Goal: Task Accomplishment & Management: Manage account settings

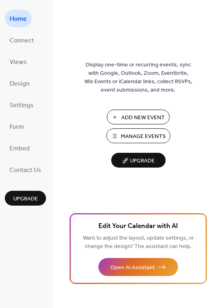
click at [153, 118] on span "Add New Event" at bounding box center [143, 117] width 44 height 8
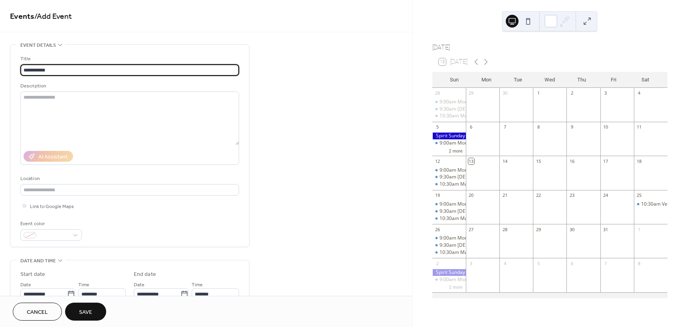
scroll to position [72, 0]
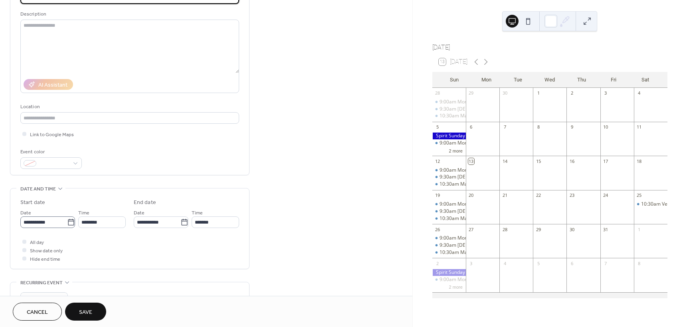
type input "**********"
click at [69, 225] on icon at bounding box center [71, 222] width 8 height 8
click at [67, 225] on input "**********" at bounding box center [43, 222] width 47 height 12
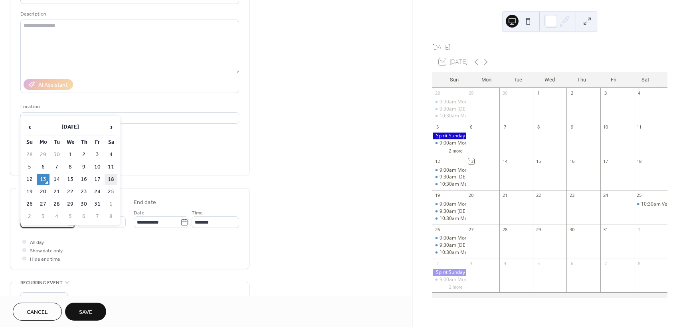
click at [111, 178] on td "18" at bounding box center [111, 180] width 13 height 12
type input "**********"
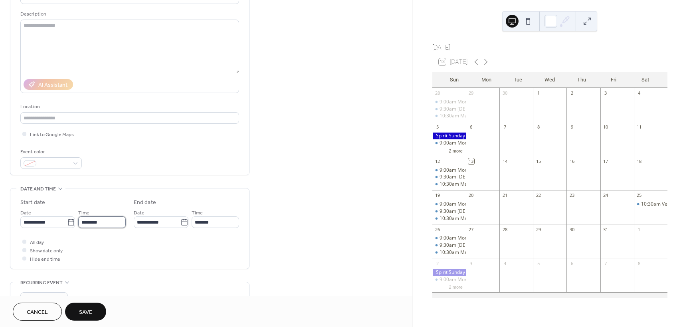
click at [105, 225] on input "********" at bounding box center [102, 222] width 48 height 12
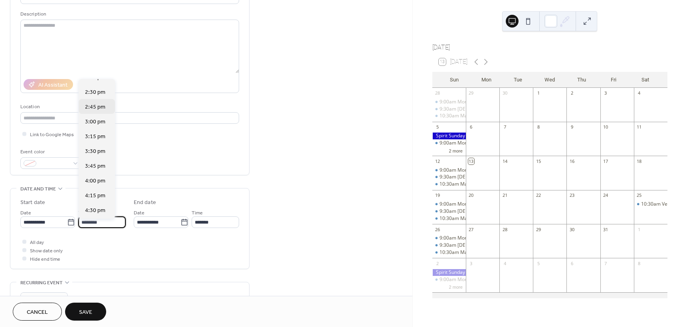
scroll to position [853, 0]
click at [94, 181] on span "4:00 pm" at bounding box center [95, 180] width 20 height 8
type input "*******"
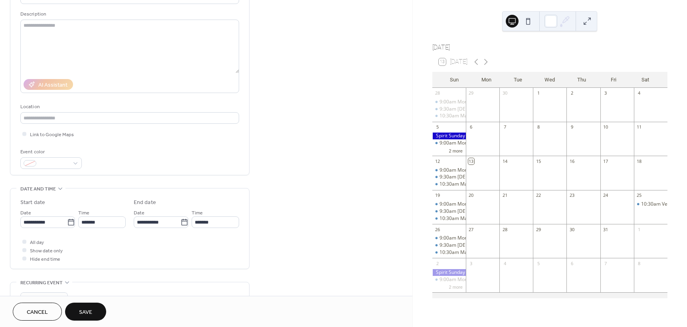
type input "*******"
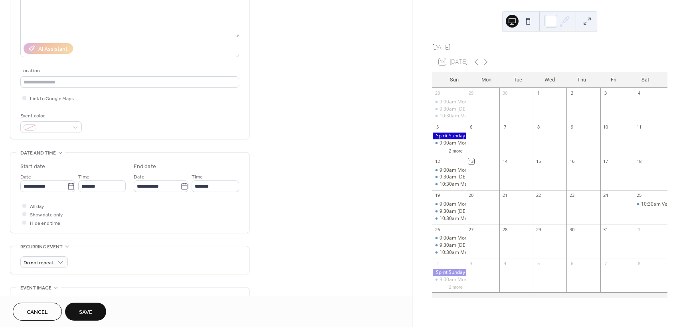
scroll to position [120, 0]
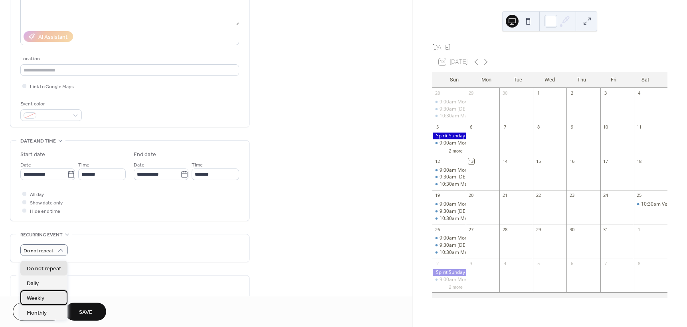
click at [48, 296] on div "Weekly" at bounding box center [43, 297] width 47 height 15
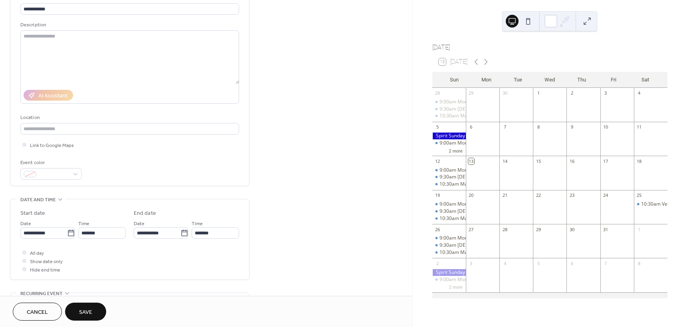
scroll to position [72, 0]
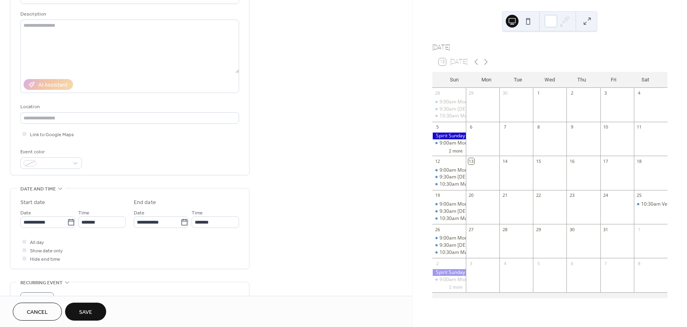
click at [88, 306] on button "Save" at bounding box center [85, 312] width 41 height 18
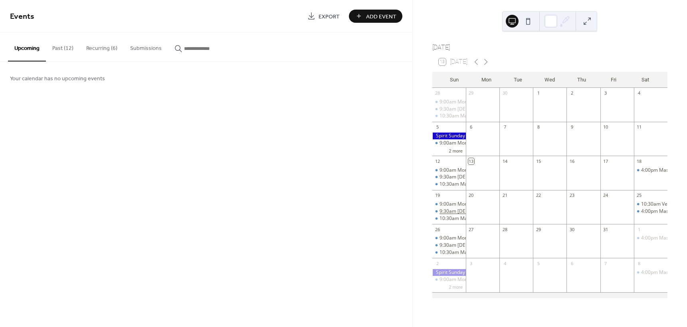
click at [456, 215] on div "9:30am [DEMOGRAPHIC_DATA] Study" at bounding box center [482, 211] width 84 height 7
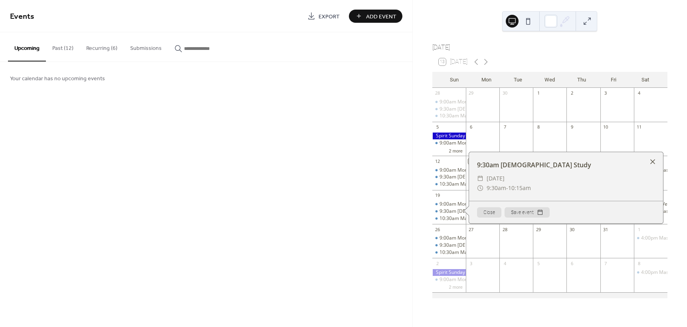
click at [653, 166] on div at bounding box center [652, 161] width 11 height 11
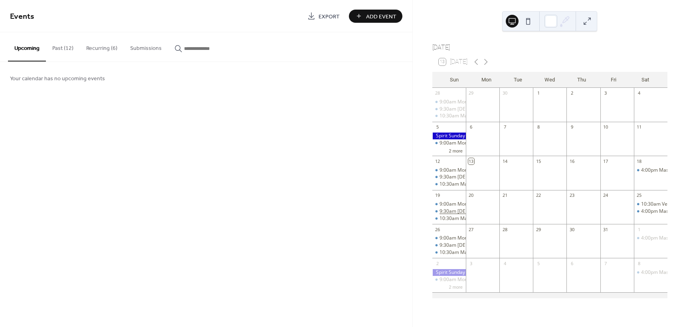
click at [460, 215] on div "9:30am [DEMOGRAPHIC_DATA] Study" at bounding box center [482, 211] width 84 height 7
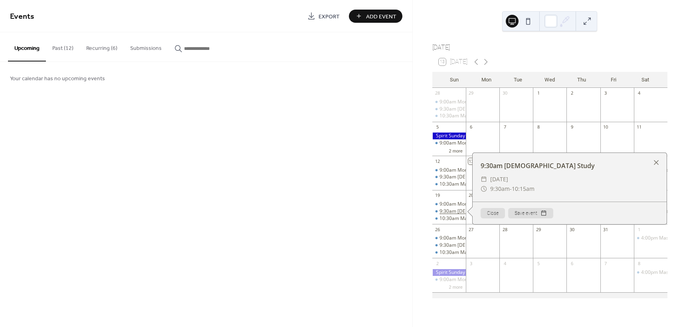
click at [460, 215] on div "9:30am [DEMOGRAPHIC_DATA] Study" at bounding box center [482, 211] width 84 height 7
click at [362, 154] on div "Events Export Add Event Upcoming Past (12) Recurring (6) Submissions Your calen…" at bounding box center [206, 163] width 413 height 327
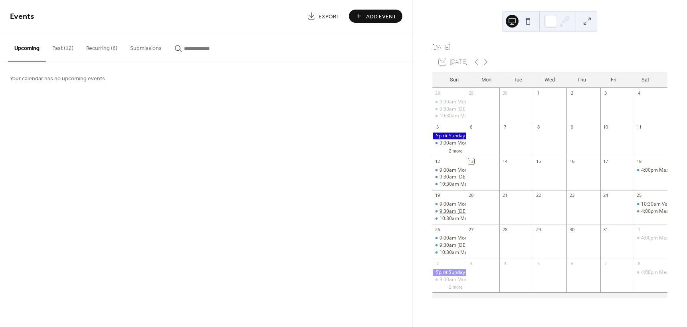
click at [450, 215] on div "9:30am [DEMOGRAPHIC_DATA] Study" at bounding box center [482, 211] width 84 height 7
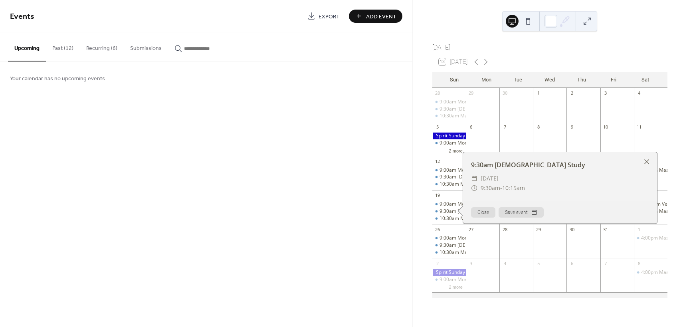
click at [477, 216] on button "Close" at bounding box center [483, 212] width 24 height 10
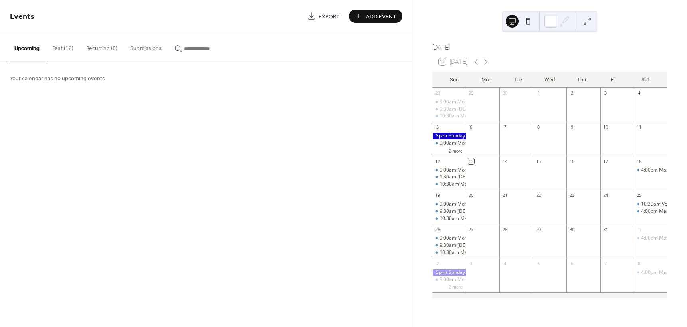
click at [105, 46] on button "Recurring (6)" at bounding box center [102, 46] width 44 height 28
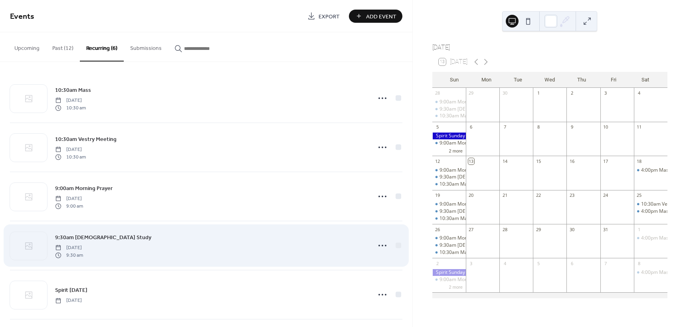
click at [141, 238] on div "9:30am [DEMOGRAPHIC_DATA] Study [DATE] 9:30 am" at bounding box center [210, 246] width 311 height 26
click at [376, 245] on icon at bounding box center [382, 245] width 13 height 13
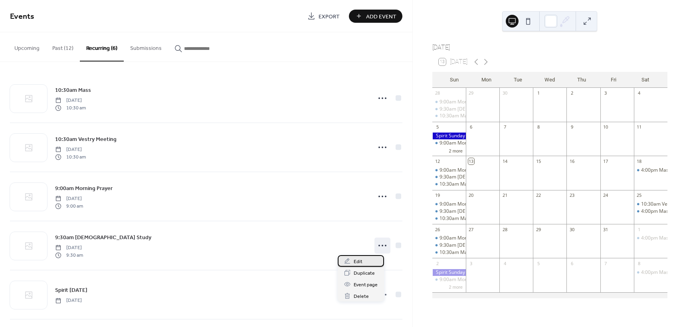
click at [360, 262] on span "Edit" at bounding box center [358, 262] width 9 height 8
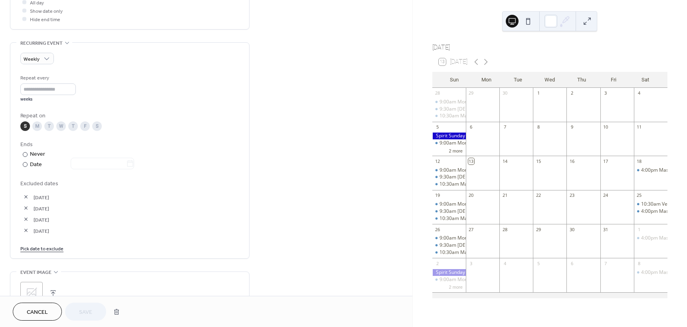
scroll to position [359, 0]
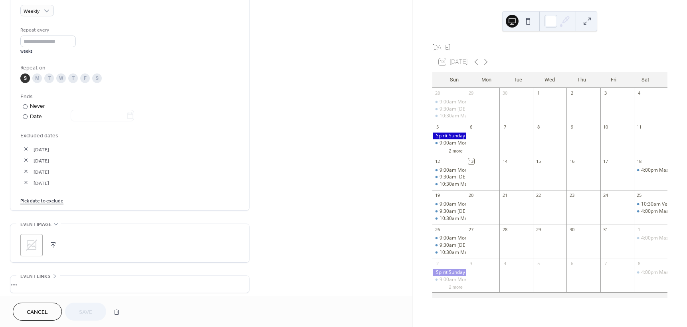
click at [43, 204] on link "Pick date to exclude" at bounding box center [41, 200] width 43 height 8
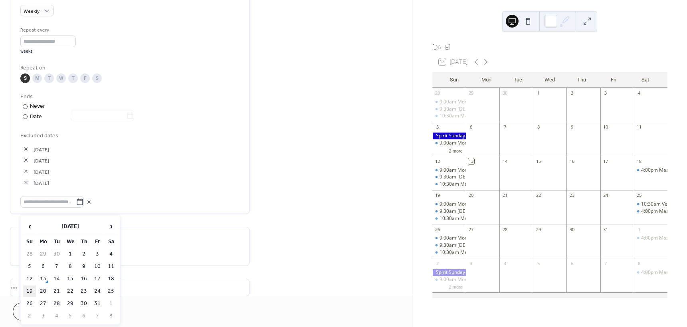
click at [27, 290] on td "19" at bounding box center [29, 292] width 13 height 12
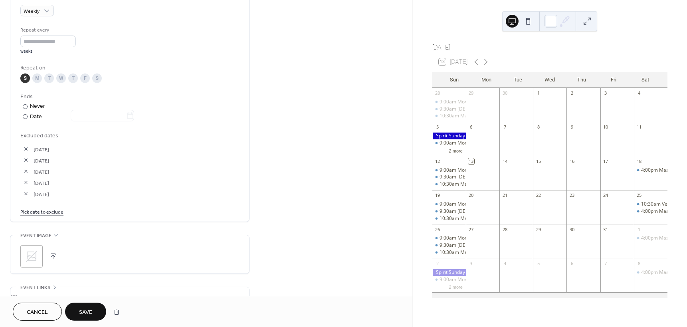
click at [95, 312] on button "Save" at bounding box center [85, 312] width 41 height 18
